Goal: Transaction & Acquisition: Purchase product/service

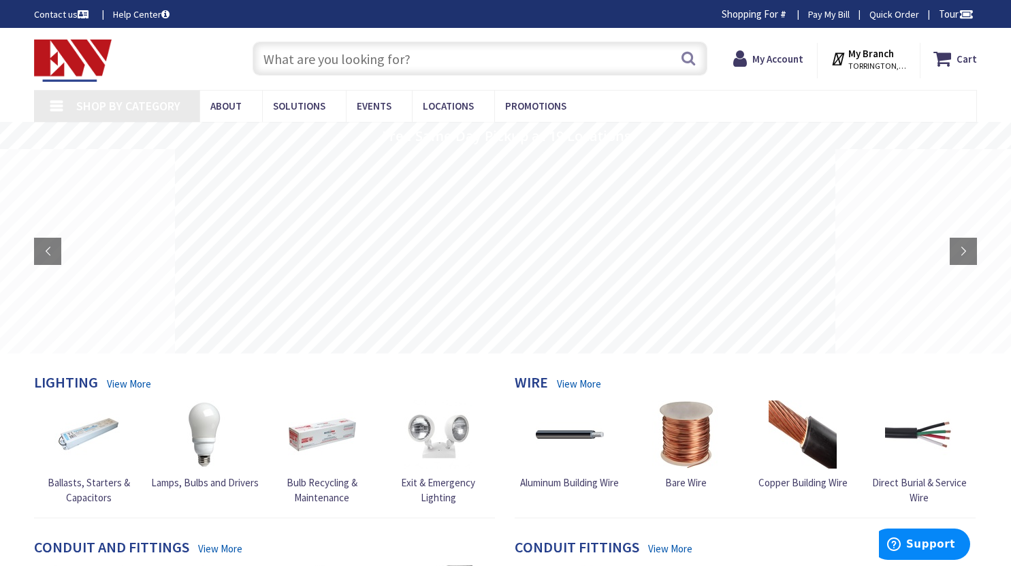
click at [829, 14] on link "Pay My Bill" at bounding box center [829, 14] width 42 height 14
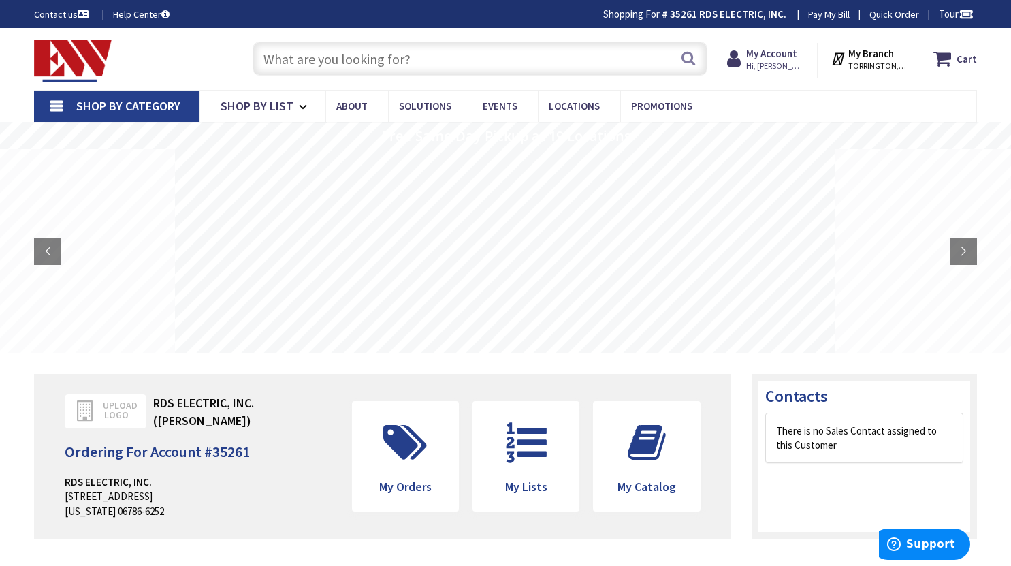
click at [472, 54] on input "text" at bounding box center [480, 59] width 455 height 34
type input "6/2 romex"
click at [689, 59] on button "Search" at bounding box center [689, 58] width 18 height 31
click at [359, 62] on input "6/2 romex" at bounding box center [480, 59] width 455 height 34
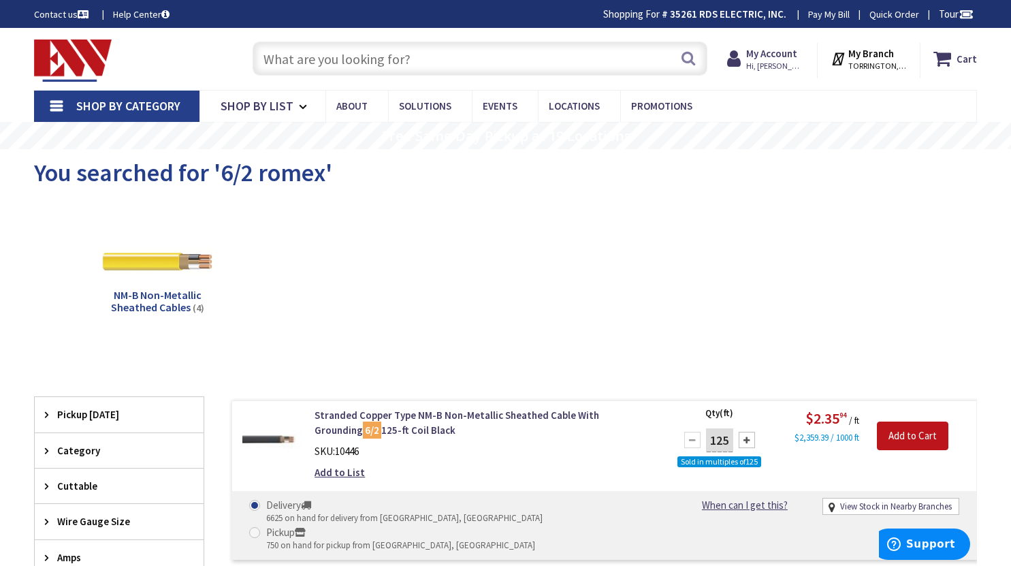
click at [424, 59] on input "text" at bounding box center [480, 59] width 455 height 34
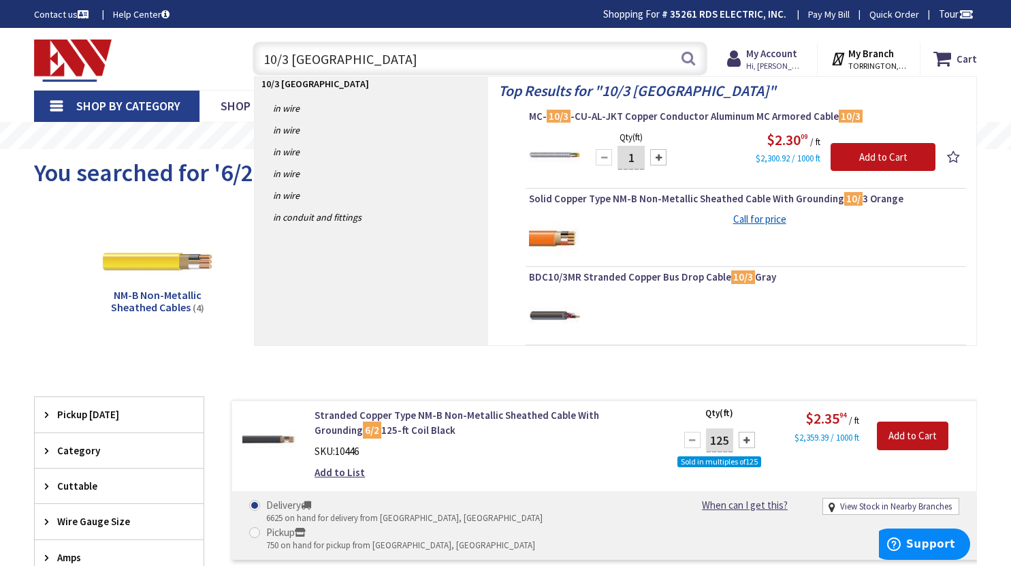
type input "10/3 romex"
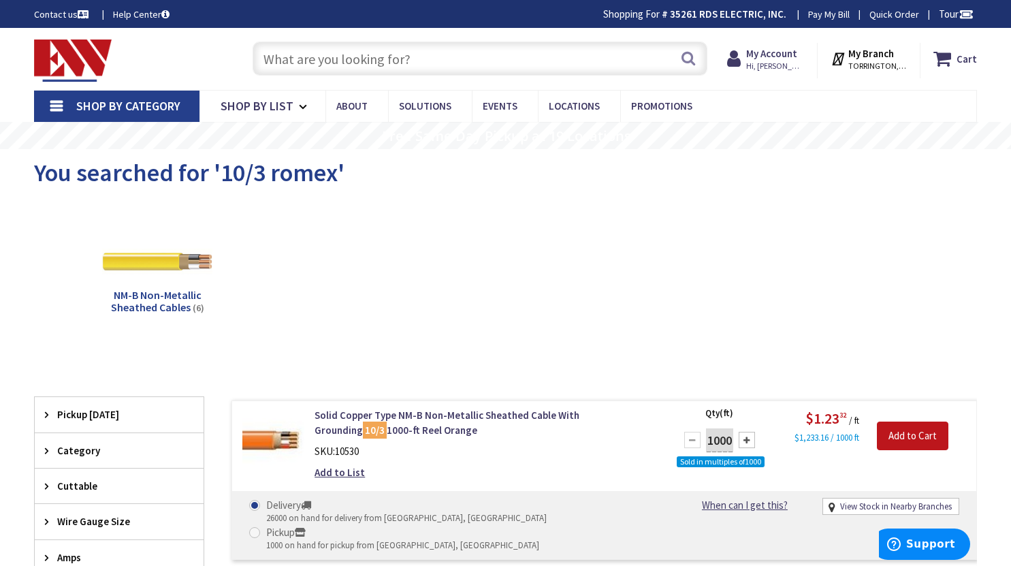
click at [374, 61] on input "text" at bounding box center [480, 59] width 455 height 34
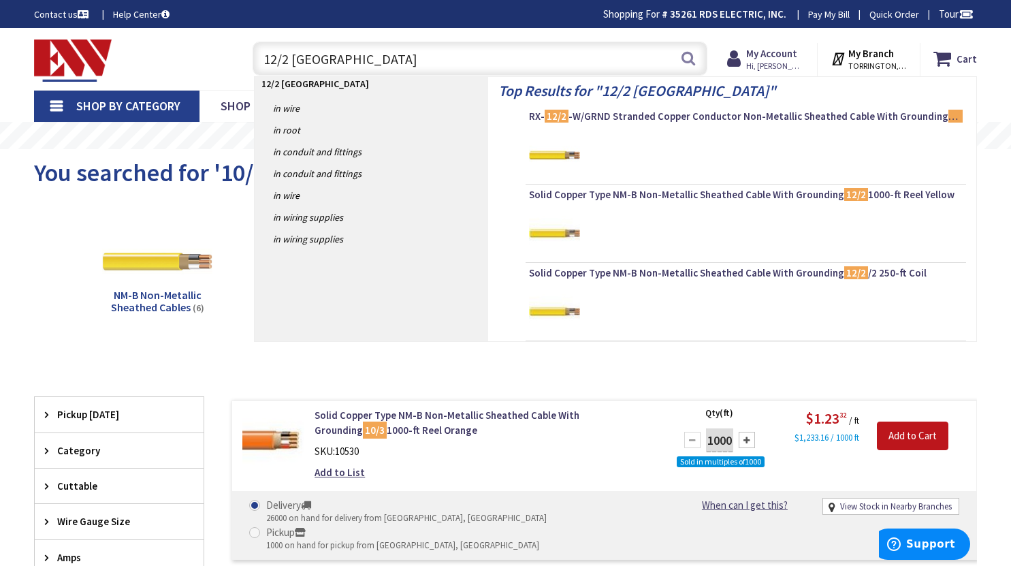
type input "12/2 romex"
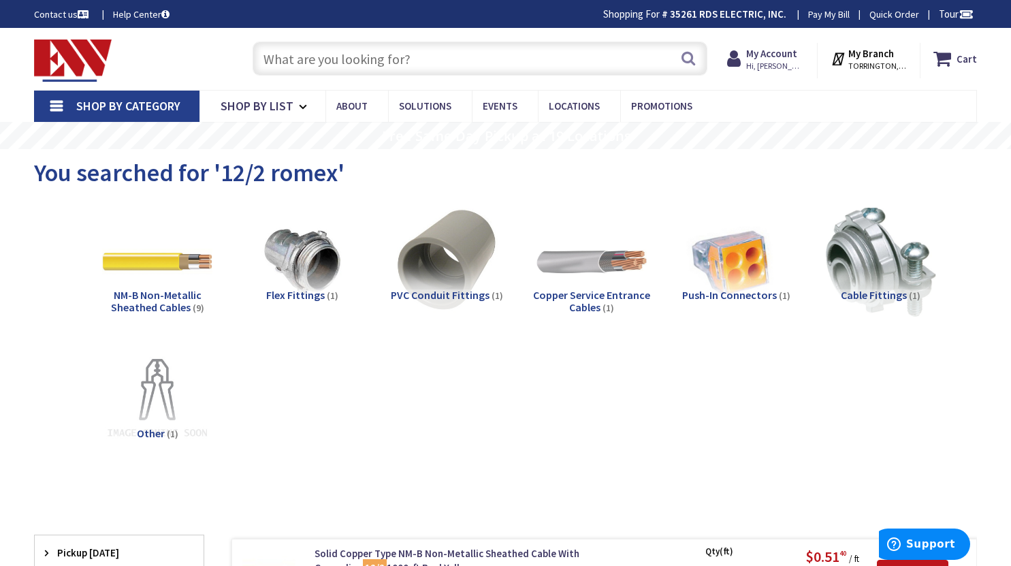
click at [456, 53] on input "text" at bounding box center [480, 59] width 455 height 34
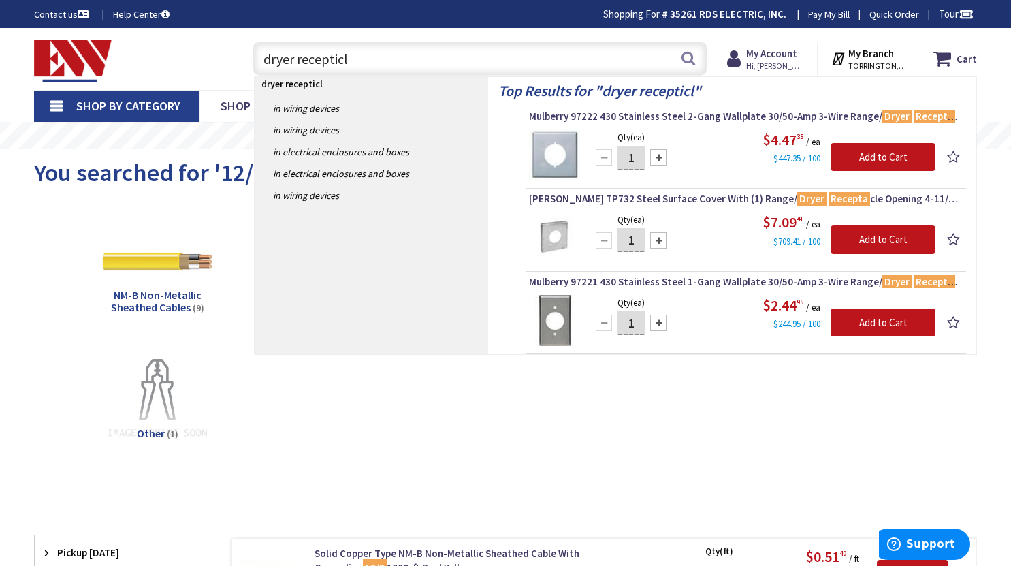
type input "dryer recepticle"
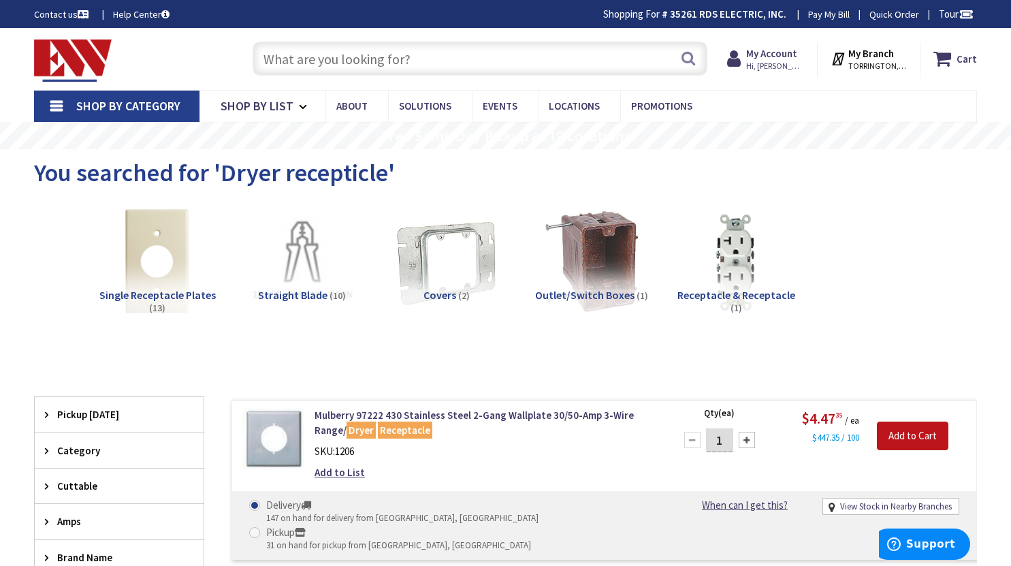
click at [386, 61] on input "text" at bounding box center [480, 59] width 455 height 34
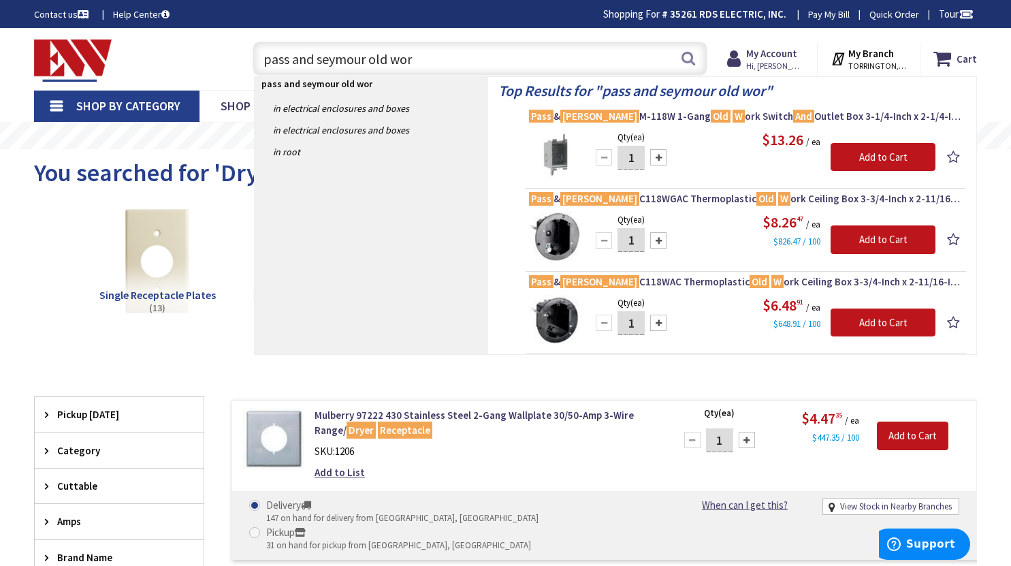
type input "pass and seymour old work"
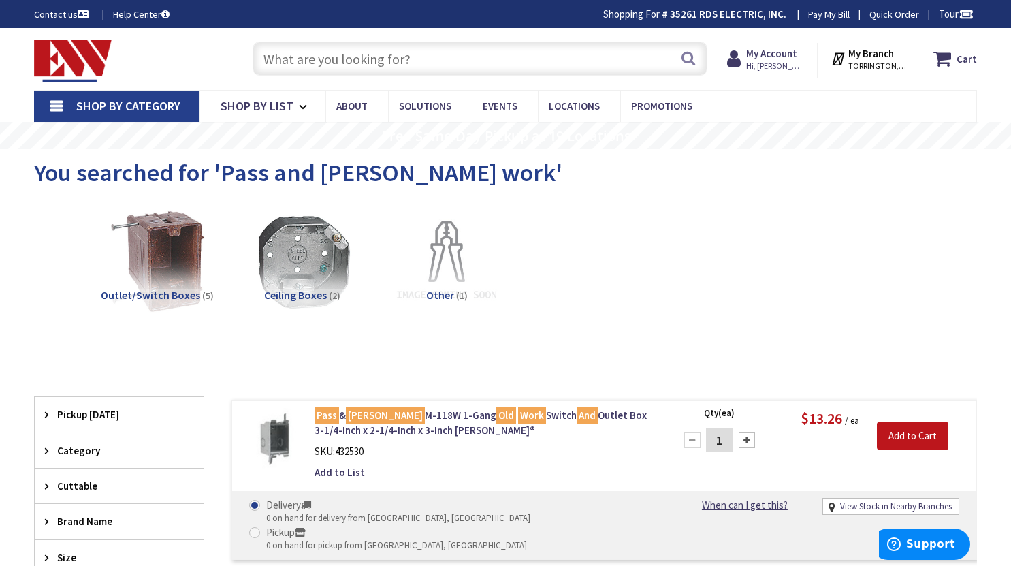
click at [421, 60] on input "text" at bounding box center [480, 59] width 455 height 34
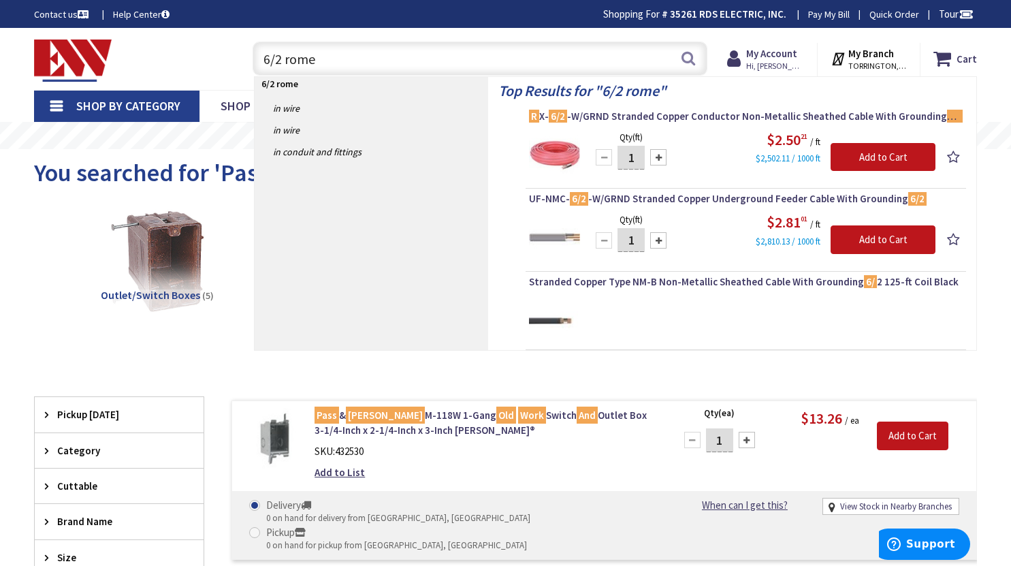
type input "6/2 romex"
